Goal: Information Seeking & Learning: Learn about a topic

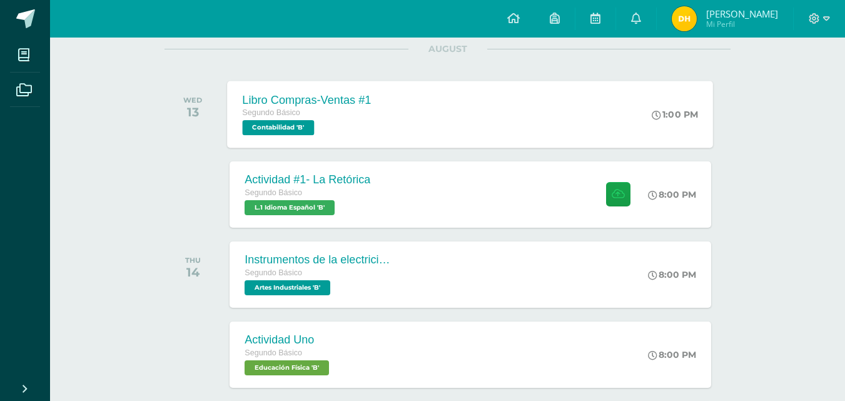
scroll to position [188, 0]
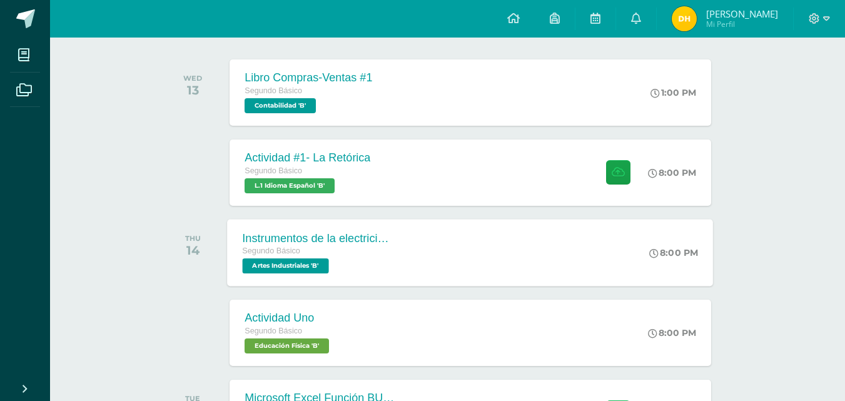
click at [430, 272] on div "Instrumentos de la electricidad Segundo Básico Artes Industriales 'B' 8:00 PM I…" at bounding box center [471, 252] width 486 height 67
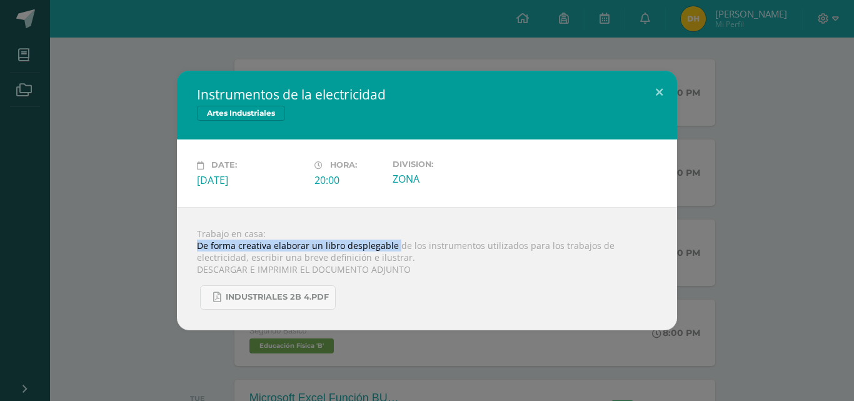
drag, startPoint x: 199, startPoint y: 242, endPoint x: 392, endPoint y: 246, distance: 193.3
click at [393, 246] on div "Trabajo en casa: De forma creativa elaborar un libro desplegable de los instrum…" at bounding box center [427, 268] width 500 height 123
copy div "De forma creativa elaborar un libro desplegable"
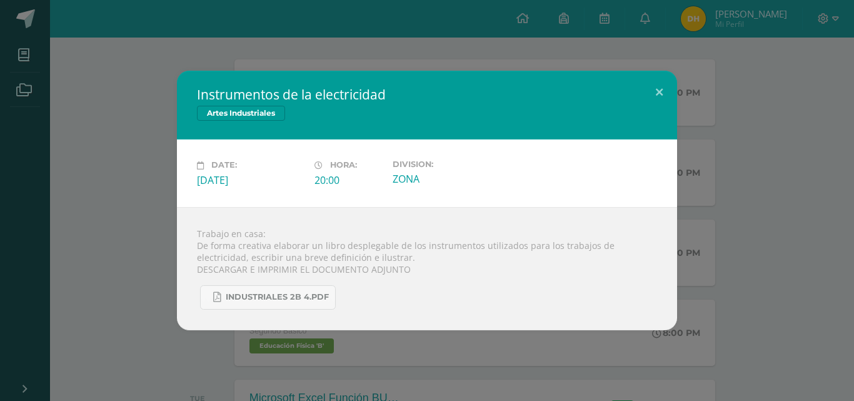
click at [471, 144] on div "Date: [DATE] Hora: 20:00 Division: ZONA" at bounding box center [427, 172] width 500 height 67
click at [301, 298] on span "INDUSTRIALES 2B 4.pdf" at bounding box center [277, 297] width 103 height 10
click at [672, 84] on button at bounding box center [660, 92] width 36 height 43
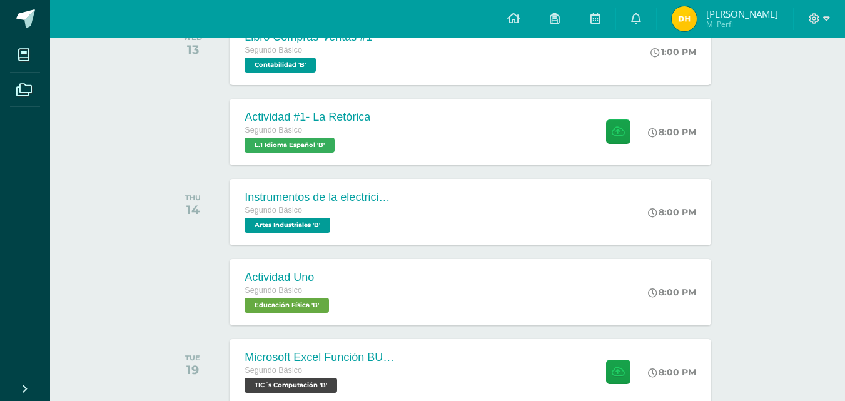
scroll to position [313, 0]
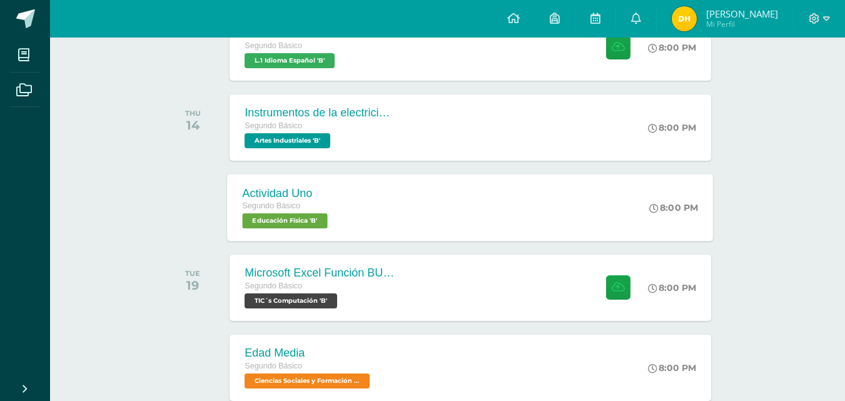
click at [511, 223] on div "Actividad Uno Segundo Básico Educación Física 'B' 8:00 PM Actividad Uno Educaci…" at bounding box center [471, 207] width 486 height 67
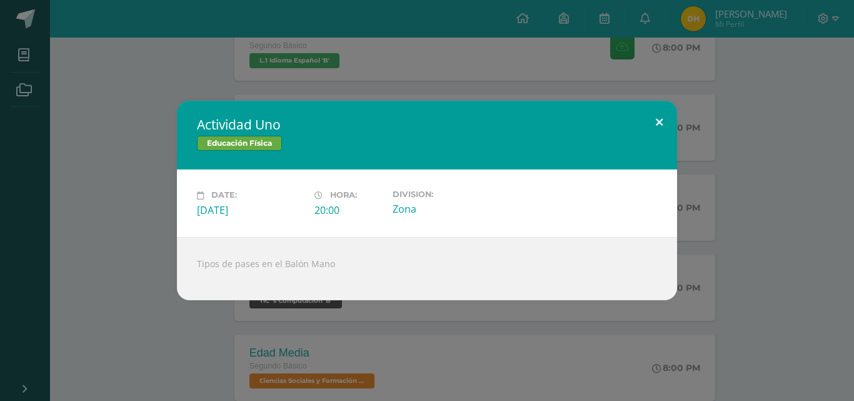
click at [652, 125] on button at bounding box center [660, 122] width 36 height 43
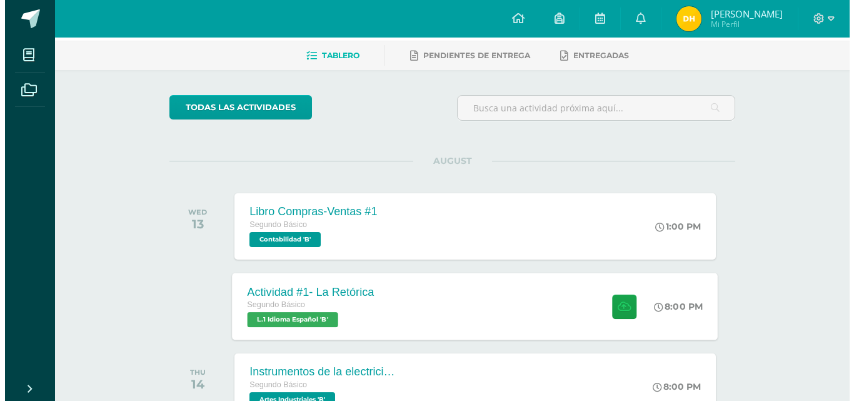
scroll to position [188, 0]
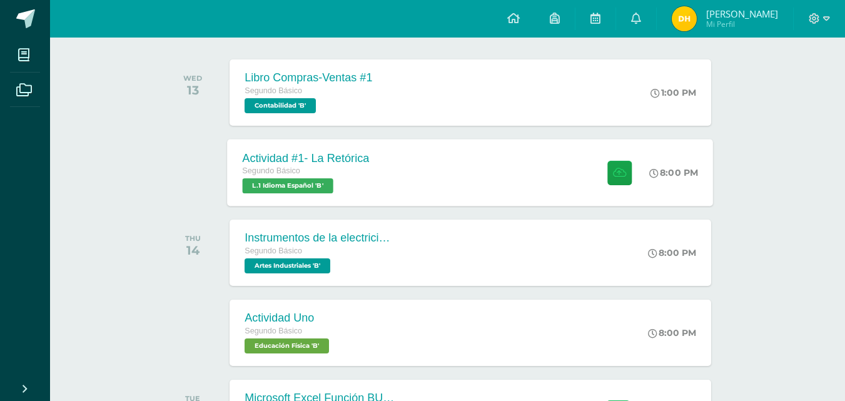
click at [415, 195] on div "Actividad #1- La Retórica Segundo Básico L.1 Idioma Español 'B' 8:00 PM Activid…" at bounding box center [471, 172] width 486 height 67
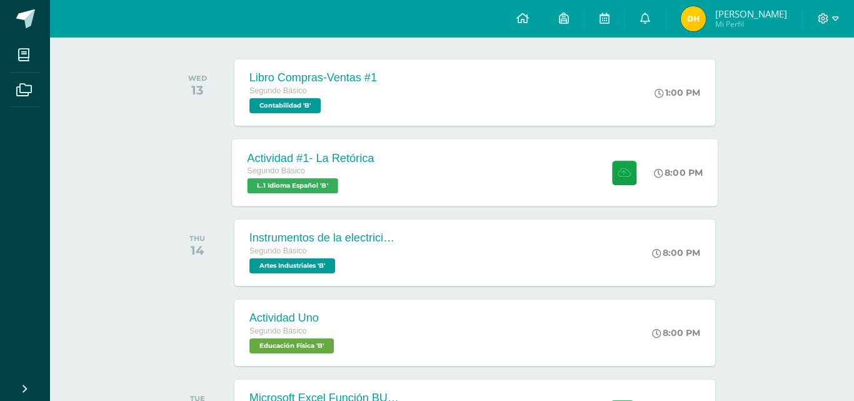
click at [0, 0] on div "Cargando contenido" at bounding box center [0, 0] width 0 height 0
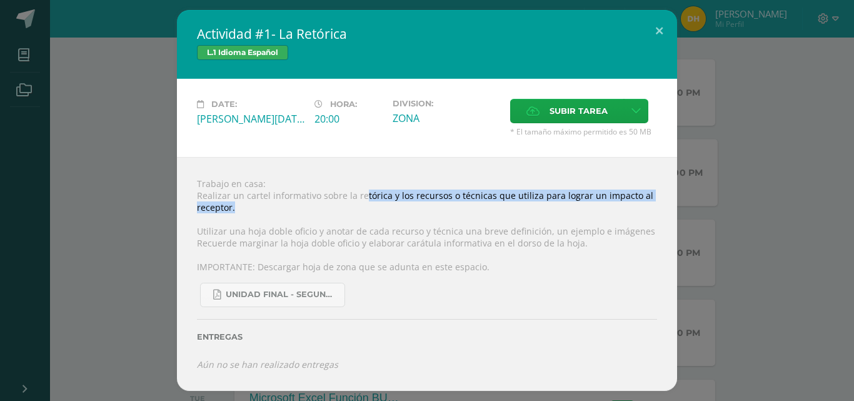
drag, startPoint x: 375, startPoint y: 188, endPoint x: 400, endPoint y: 206, distance: 30.9
click at [400, 206] on div "Trabajo en casa: Realizar un cartel informativo sobre la retórica y los recurso…" at bounding box center [427, 274] width 500 height 234
click at [357, 202] on div "Trabajo en casa: Realizar un cartel informativo sobre la retórica y los recurso…" at bounding box center [427, 274] width 500 height 234
drag, startPoint x: 344, startPoint y: 196, endPoint x: 647, endPoint y: 210, distance: 303.6
click at [647, 210] on div "Trabajo en casa: Realizar un cartel informativo sobre la retórica y los recurso…" at bounding box center [427, 274] width 500 height 234
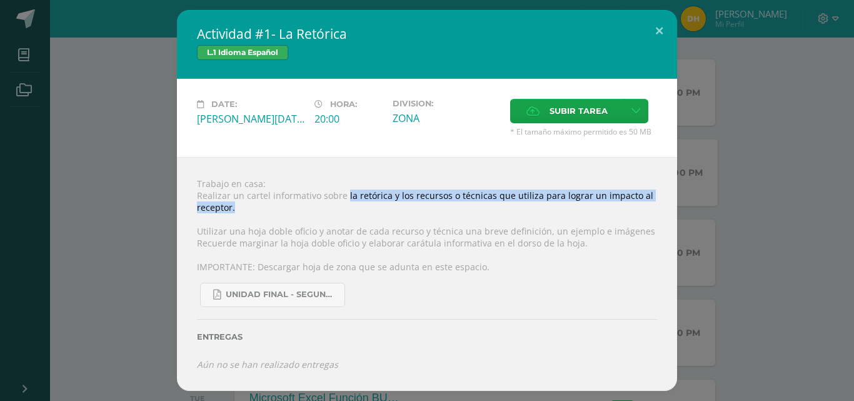
copy div "la retórica y los recursos o técnicas que utiliza para lograr un impacto al rec…"
click at [303, 284] on link "UNIDAD FINAL - SEGUNDO BASICO A-B-C -.pdf" at bounding box center [272, 295] width 145 height 24
